Goal: Entertainment & Leisure: Consume media (video, audio)

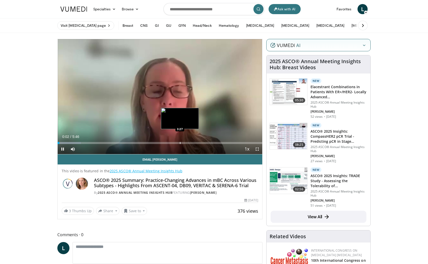
click at [180, 141] on div "Loaded : 11.41% 0:02 3:27" at bounding box center [160, 141] width 205 height 5
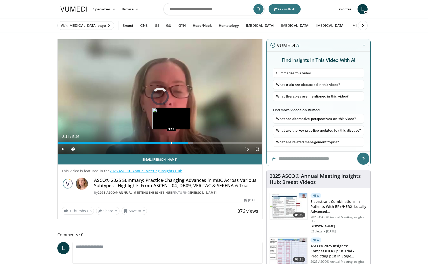
click at [171, 141] on div "Loaded : 66.30% 3:41 3:12" at bounding box center [160, 141] width 205 height 5
click at [164, 143] on div "Progress Bar" at bounding box center [164, 143] width 1 height 2
click at [186, 142] on div "Progress Bar" at bounding box center [186, 143] width 1 height 2
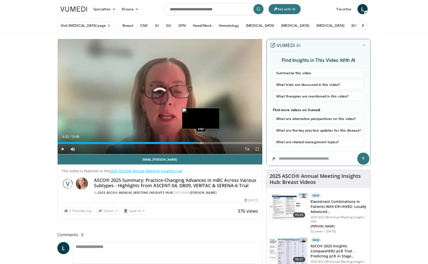
click at [201, 143] on div "Progress Bar" at bounding box center [201, 143] width 1 height 2
click at [197, 143] on div "Progress Bar" at bounding box center [197, 143] width 1 height 2
